Goal: Task Accomplishment & Management: Manage account settings

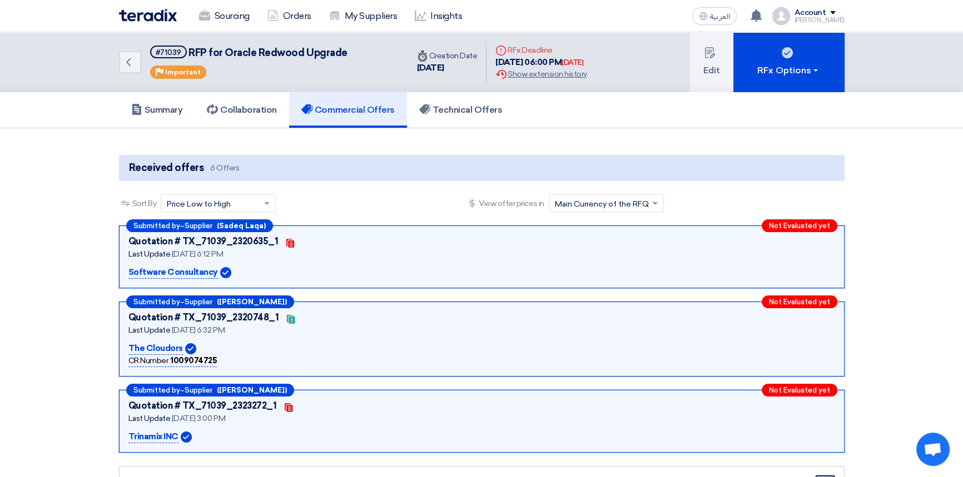
click at [145, 12] on img at bounding box center [148, 15] width 58 height 13
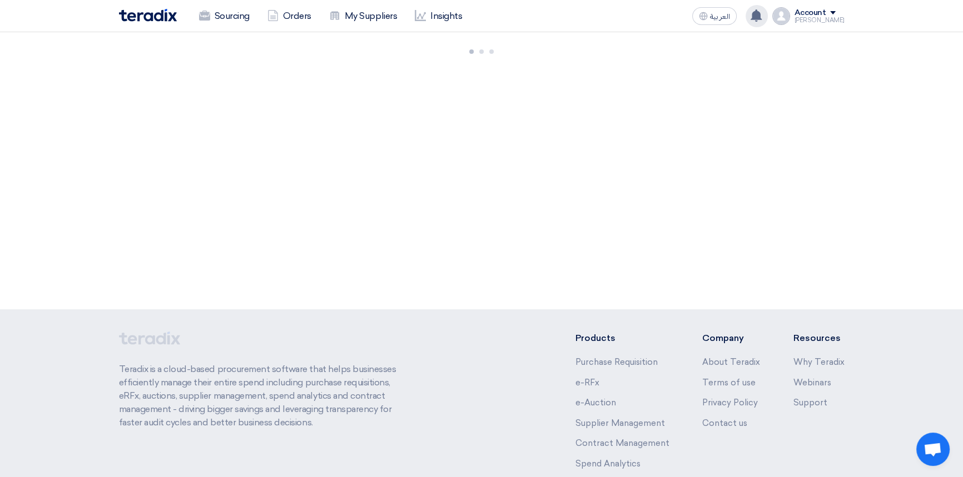
click at [761, 15] on use at bounding box center [755, 15] width 11 height 12
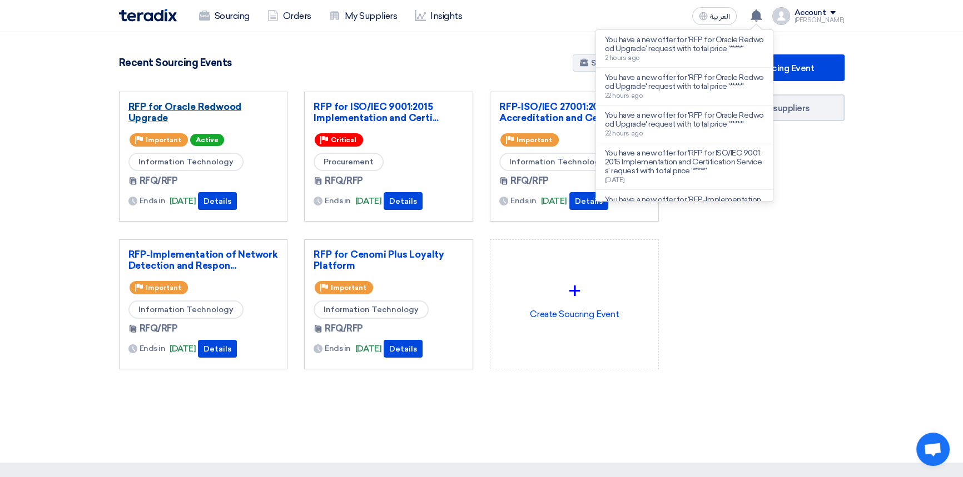
click at [216, 111] on link "RFP for Oracle Redwood Upgrade" at bounding box center [203, 112] width 150 height 22
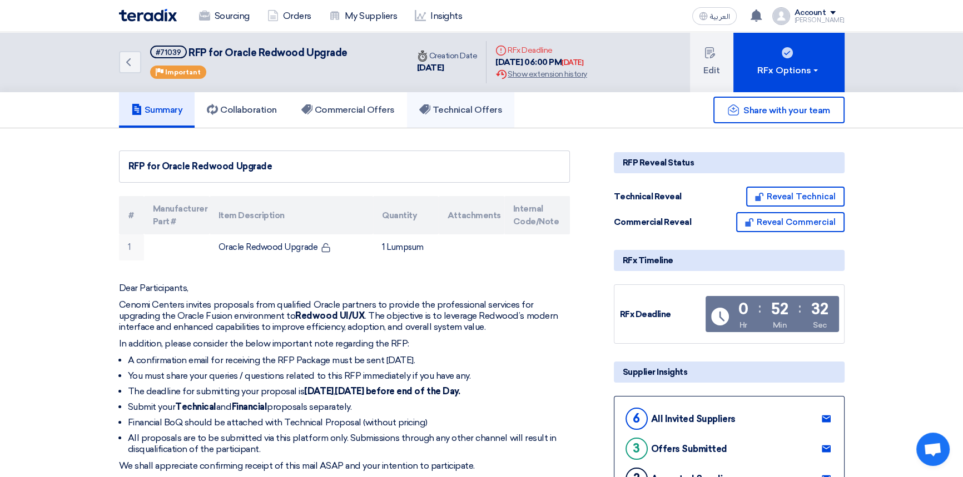
click at [476, 105] on h5 "Technical Offers" at bounding box center [460, 109] width 83 height 11
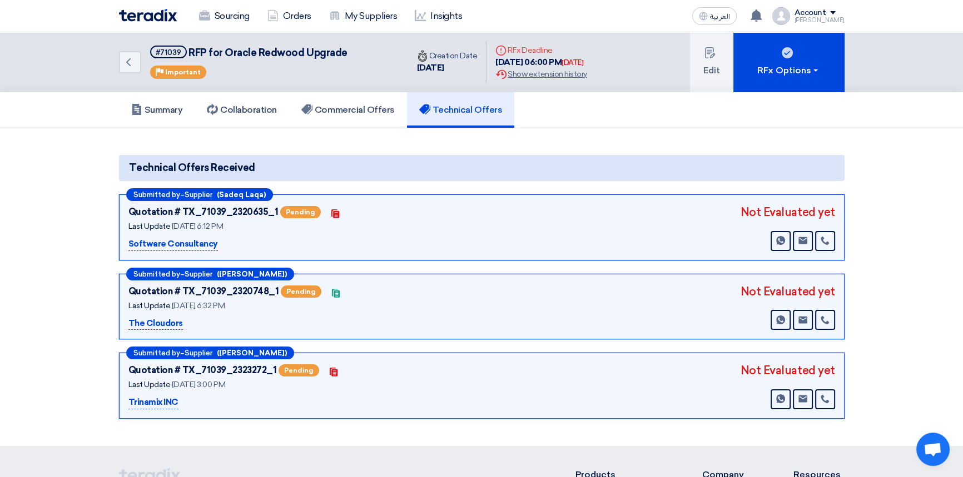
click at [835, 13] on span at bounding box center [833, 12] width 6 height 3
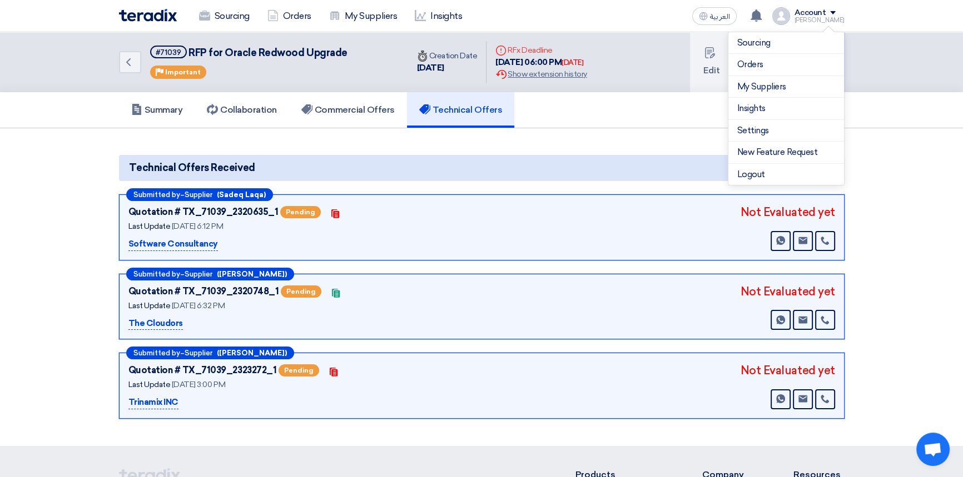
click at [614, 134] on section "Technical Offers Received Submitted by – Supplier (Sadeq Laqa) Quotation # TX_7…" at bounding box center [481, 287] width 963 height 318
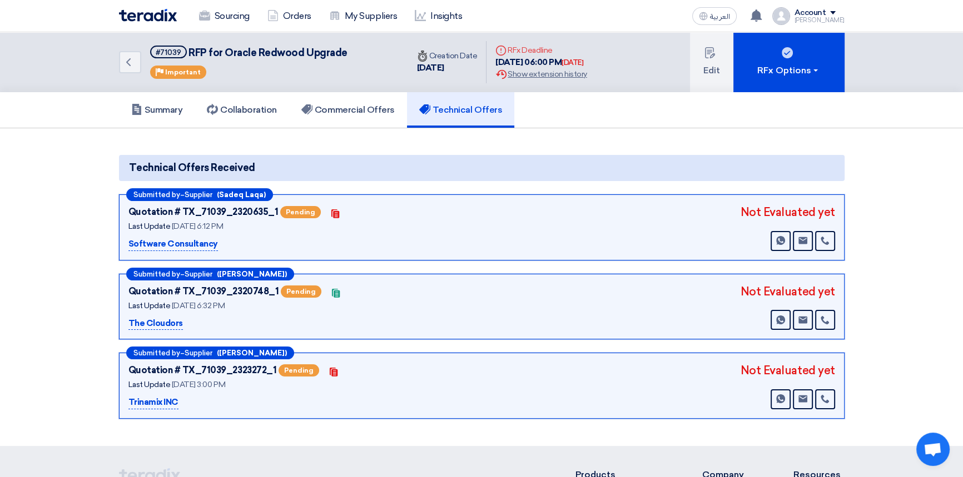
click at [840, 10] on div "Account" at bounding box center [819, 12] width 50 height 9
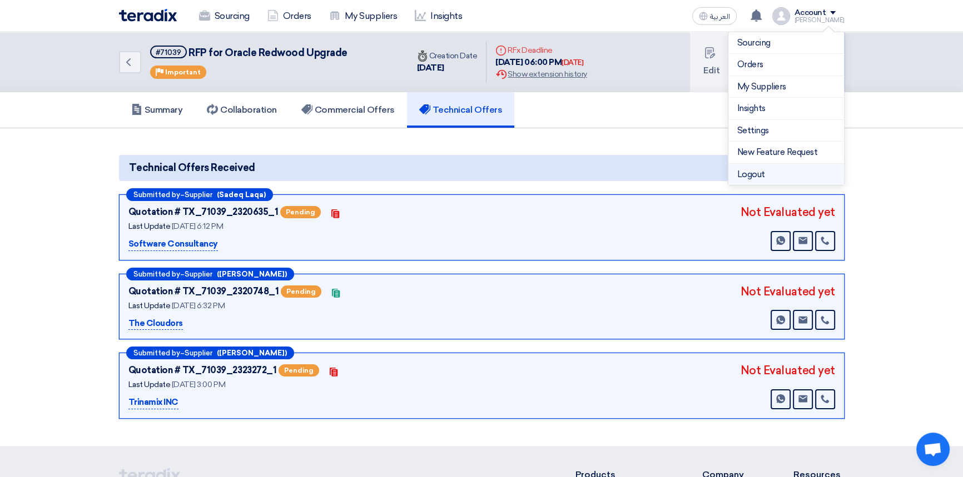
click at [753, 172] on li "Logout" at bounding box center [786, 175] width 116 height 22
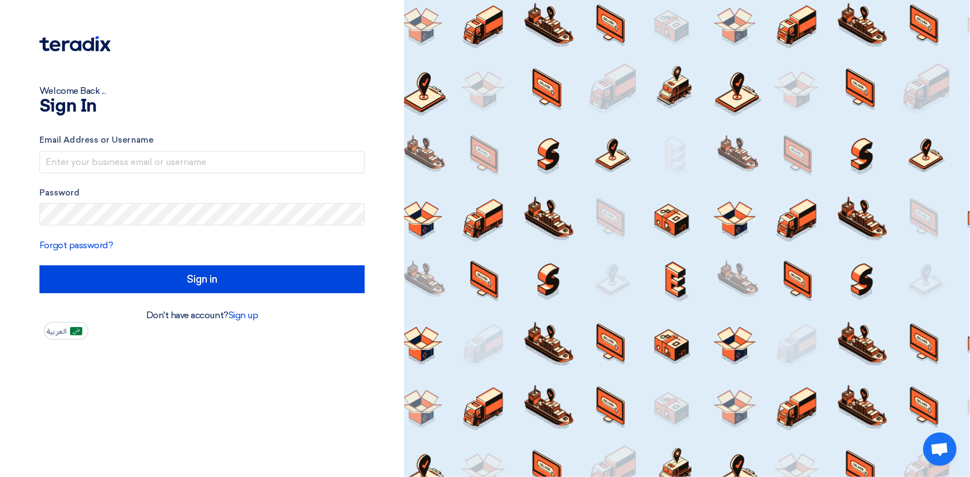
type input "[PERSON_NAME][EMAIL_ADDRESS][PERSON_NAME][DOMAIN_NAME]"
